Goal: Information Seeking & Learning: Learn about a topic

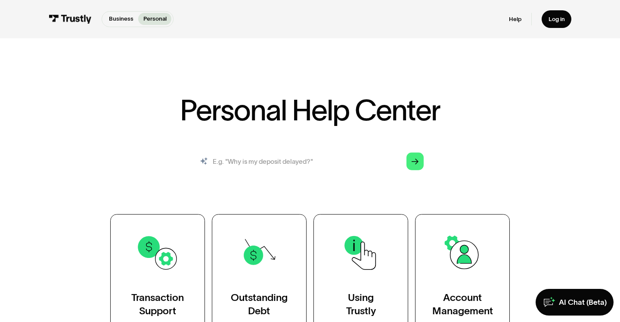
click at [319, 162] on input "search" at bounding box center [309, 161] width 241 height 27
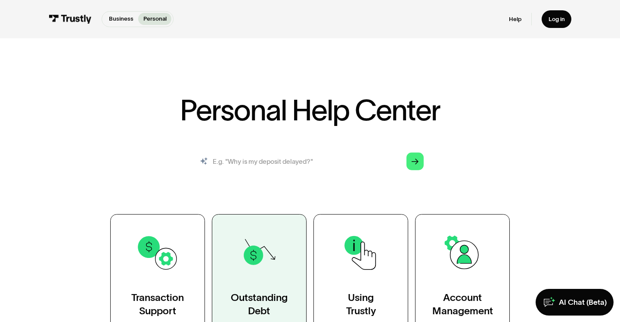
scroll to position [111, 0]
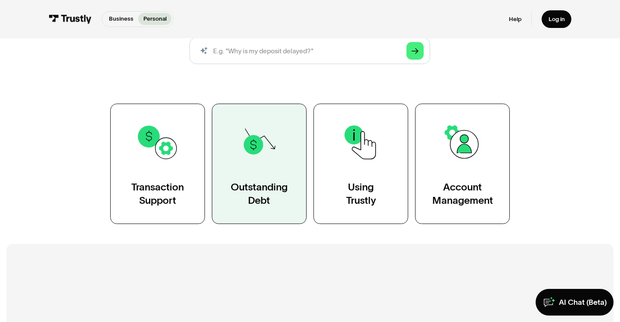
click at [263, 178] on link "Outstanding Debt" at bounding box center [259, 164] width 95 height 121
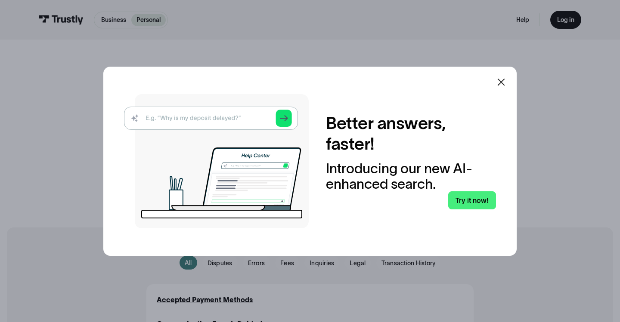
scroll to position [114, 0]
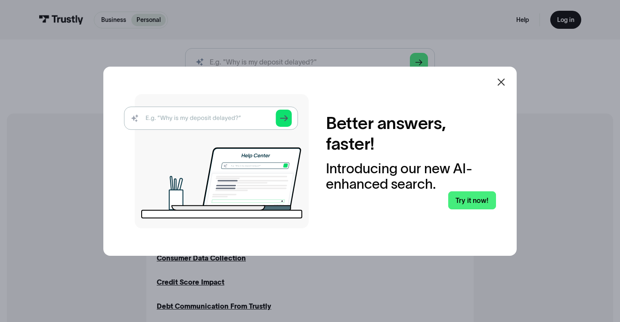
click at [499, 82] on icon at bounding box center [501, 82] width 10 height 10
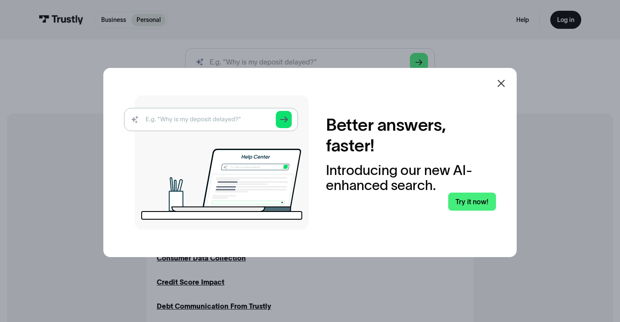
click at [499, 82] on div "Better answers, faster! Introducing our new AI-enhanced search. Try it now!" at bounding box center [309, 162] width 413 height 189
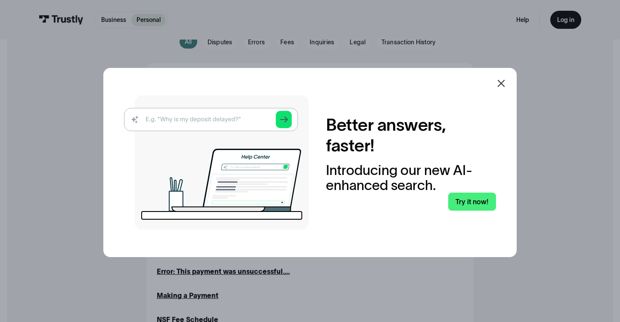
click at [501, 80] on div "All All Disputes Disputes Errors Errors Fees Fees Inquiries Inquiries Legal Leg…" at bounding box center [310, 248] width 572 height 484
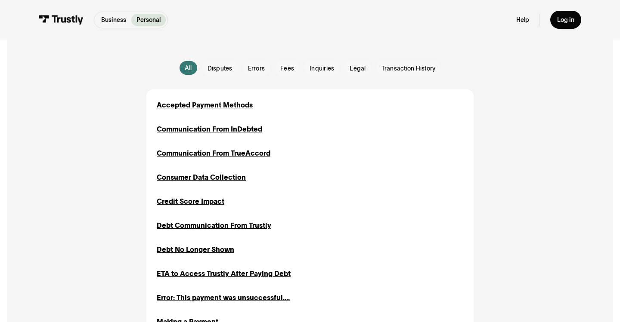
scroll to position [200, 0]
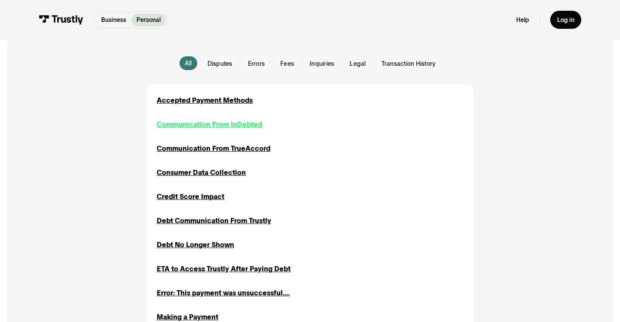
click at [219, 121] on div "Communication From InDebted" at bounding box center [209, 124] width 105 height 10
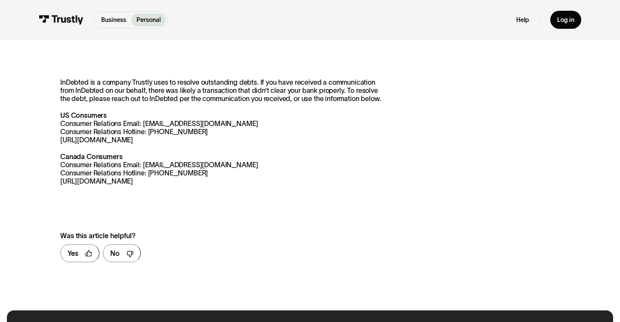
scroll to position [120, 0]
